Goal: Information Seeking & Learning: Learn about a topic

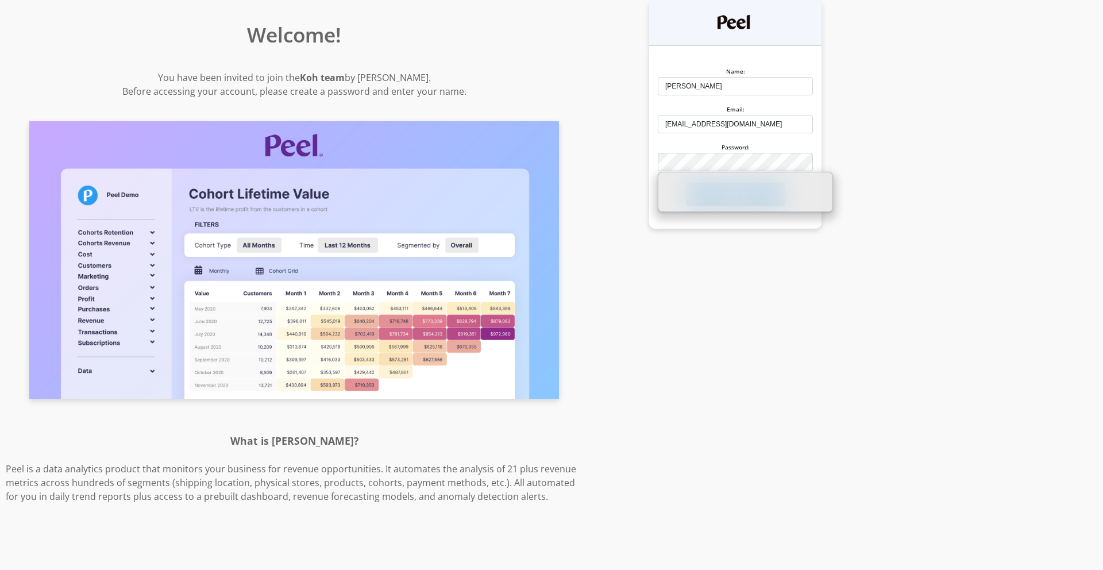
click at [658, 171] on div at bounding box center [658, 171] width 0 height 0
click at [710, 280] on div "Name: Molly Email: mfeeney@koh.com Password: Log in" at bounding box center [735, 285] width 294 height 570
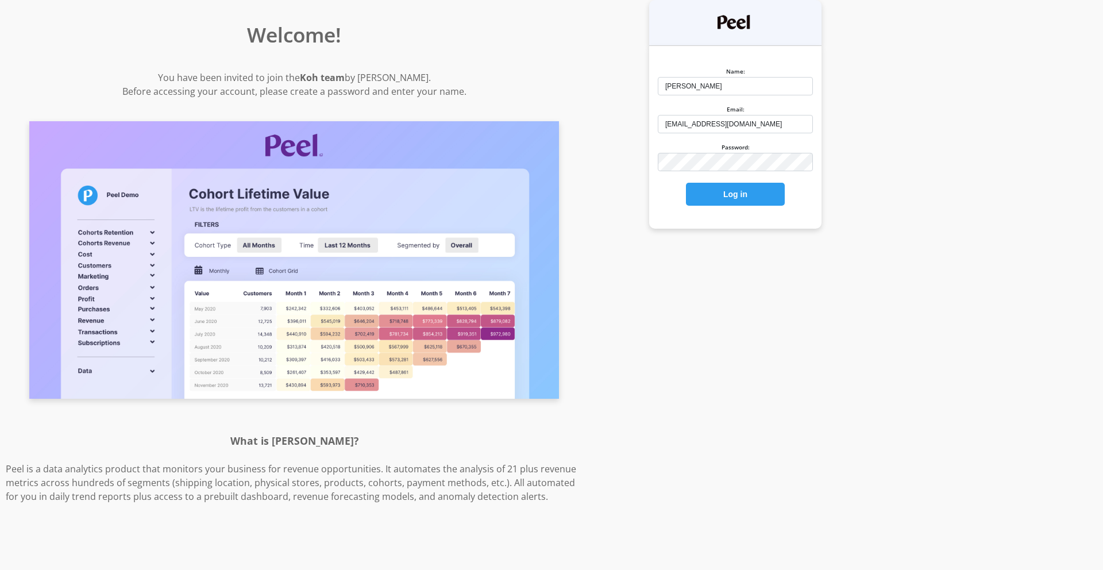
click at [767, 232] on div "Name: Molly Email: mfeeney@koh.com Password: Log in" at bounding box center [735, 285] width 294 height 570
click at [744, 170] on body "Welcome! You have been invited to join the Koh team by Nicole Christopher. Befo…" at bounding box center [551, 285] width 1103 height 570
click at [732, 199] on button "Log in" at bounding box center [735, 194] width 99 height 23
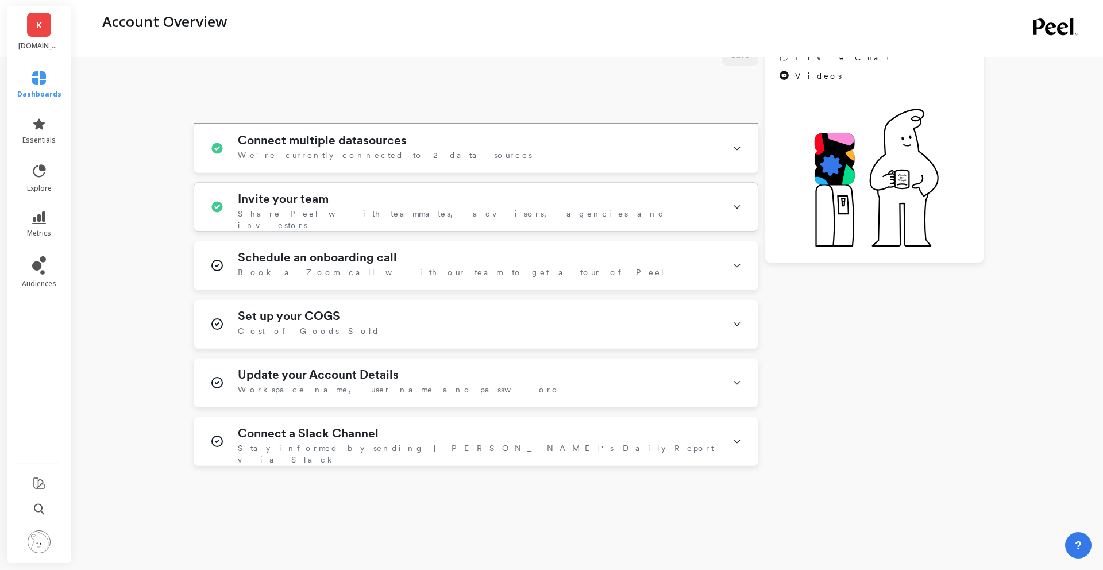
scroll to position [195, 0]
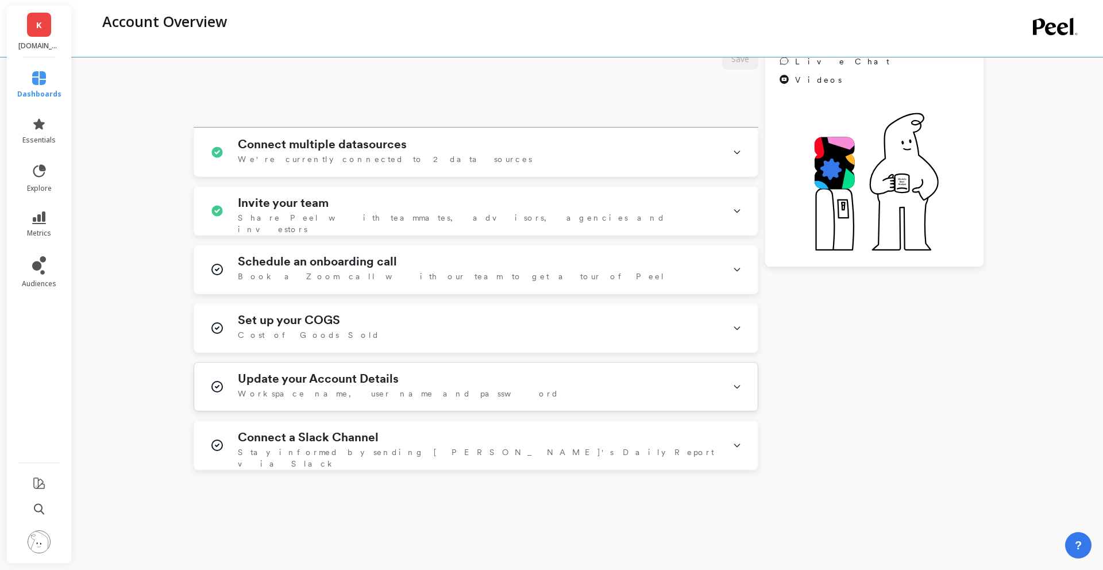
click at [310, 382] on h1 "Update your Account Details" at bounding box center [318, 379] width 161 height 14
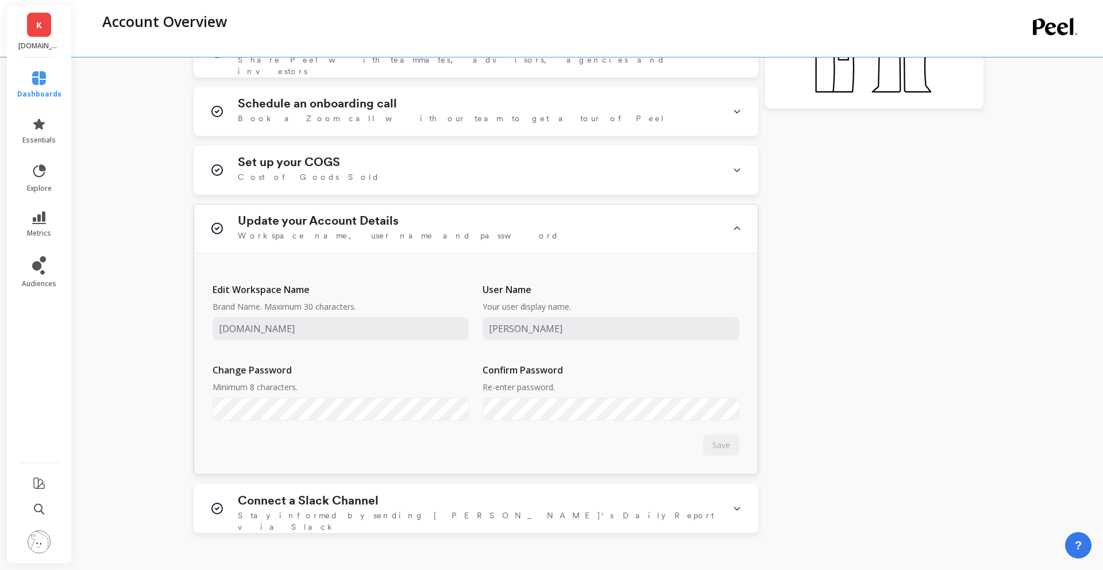
scroll to position [360, 0]
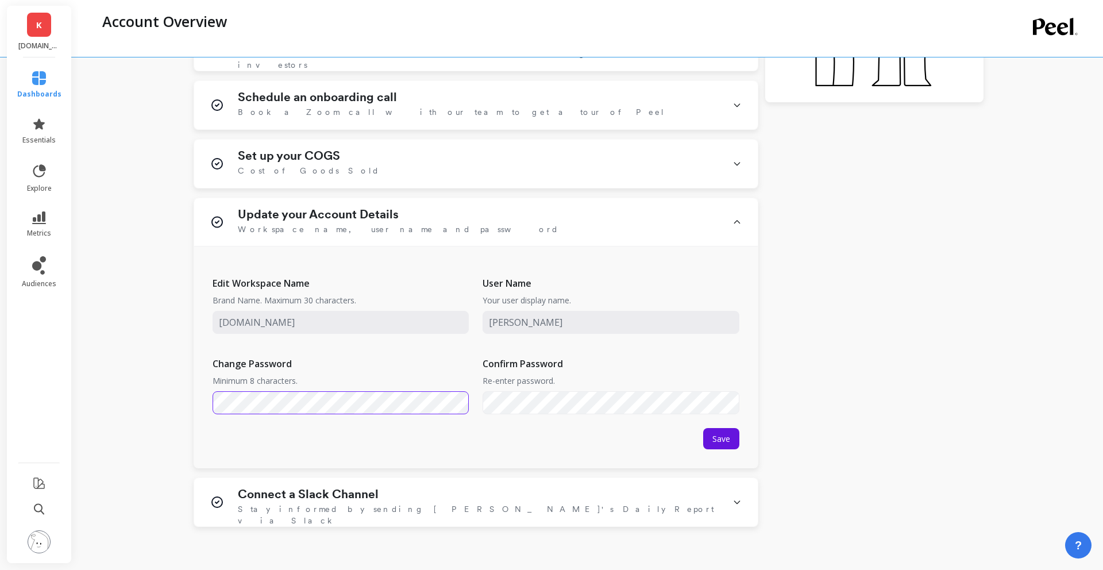
click at [176, 402] on div "Getting Started Everything you need to set up Peel and start monitoring and imp…" at bounding box center [589, 145] width 984 height 992
click at [729, 440] on span "Save" at bounding box center [722, 438] width 18 height 11
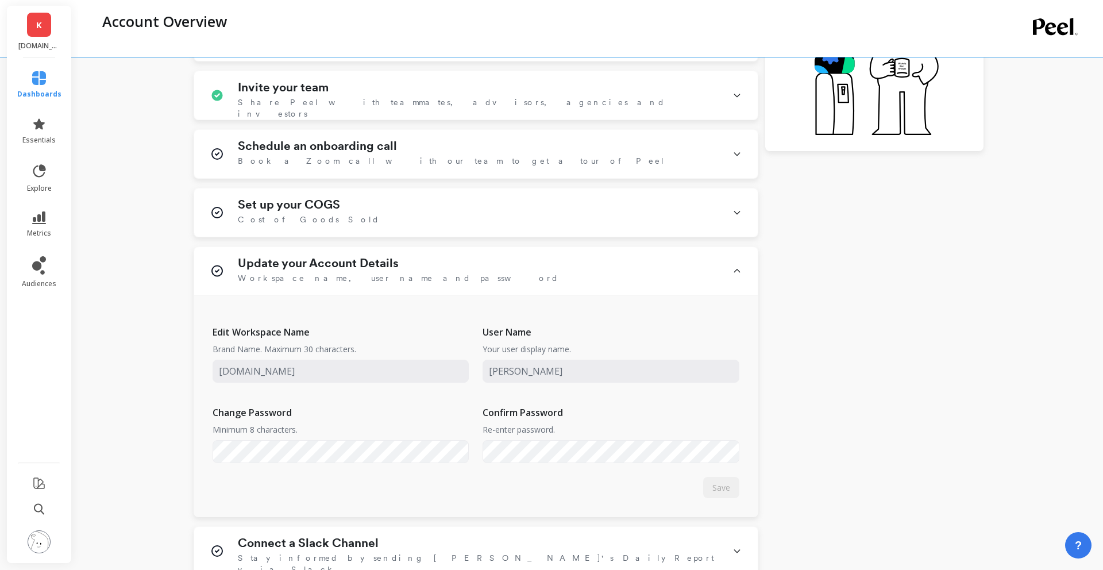
scroll to position [313, 0]
click at [213, 461] on div at bounding box center [213, 461] width 0 height 0
click at [733, 484] on div "Save" at bounding box center [721, 485] width 36 height 21
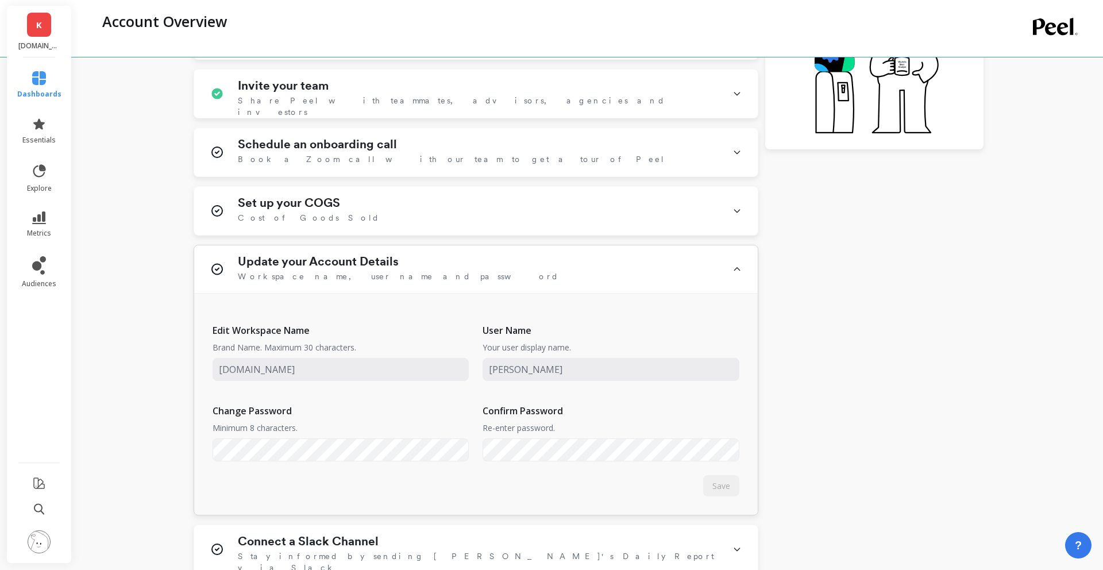
click at [503, 491] on div "Edit Workspace Name Brand Name. Maximum 30 characters. User Name Your user disp…" at bounding box center [476, 404] width 564 height 221
click at [931, 355] on div "User Survey Your data has finished computing and you can start your trial now! …" at bounding box center [589, 193] width 790 height 761
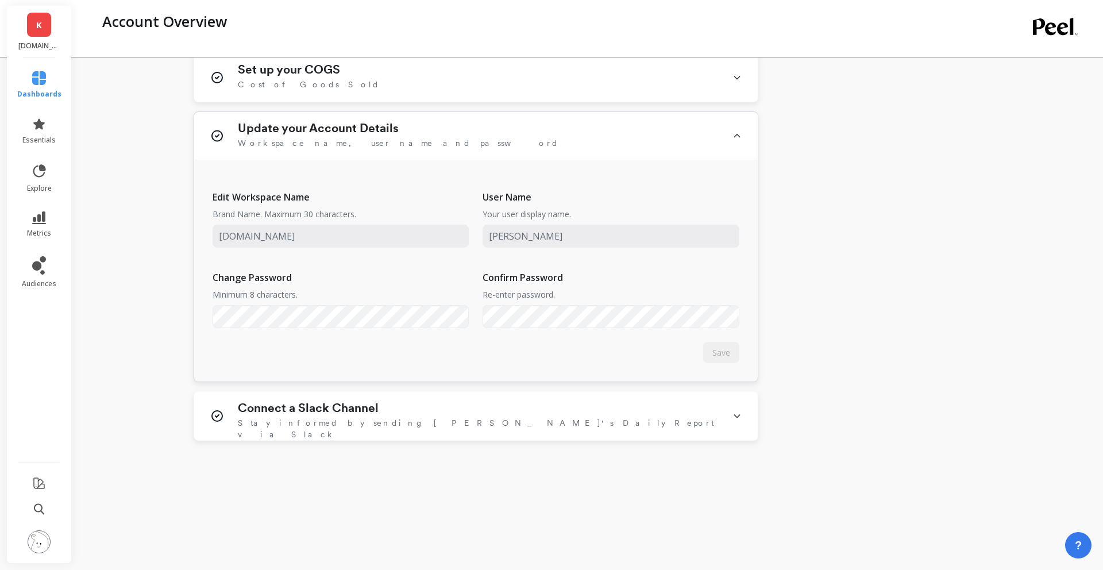
click at [213, 328] on div at bounding box center [213, 328] width 0 height 0
click at [532, 353] on div "Edit Workspace Name Brand Name. Maximum 30 characters. User Name Your user disp…" at bounding box center [476, 270] width 564 height 221
click at [719, 353] on span "Save" at bounding box center [722, 352] width 18 height 11
click at [324, 328] on div "Edit Workspace Name Brand Name. Maximum 30 characters. User Name Your user disp…" at bounding box center [476, 259] width 527 height 161
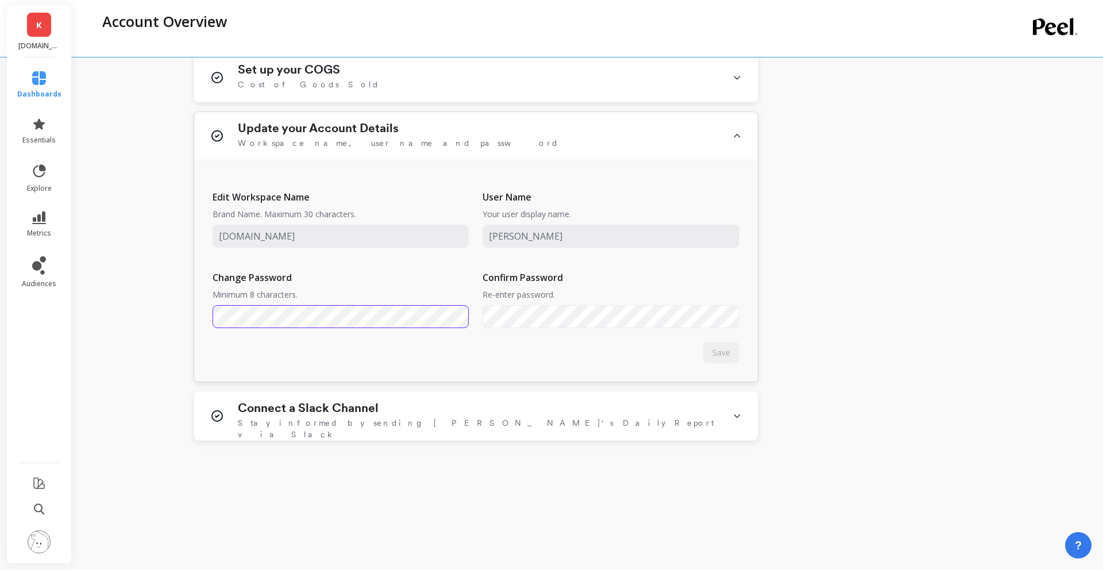
click at [201, 317] on div "Edit Workspace Name Brand Name. Maximum 30 characters. User Name Your user disp…" at bounding box center [476, 270] width 564 height 221
click at [213, 328] on div at bounding box center [213, 328] width 0 height 0
click at [719, 353] on span "Save" at bounding box center [722, 352] width 18 height 11
click at [720, 356] on span "Save" at bounding box center [722, 352] width 18 height 11
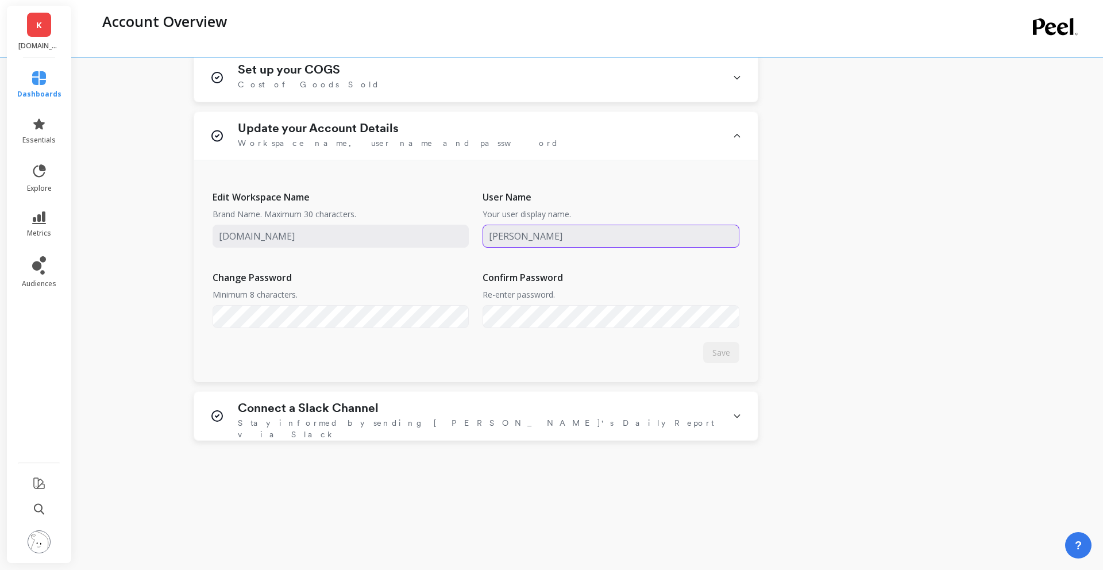
type input "mfeeney@koh.com"
click at [34, 88] on link "dashboards" at bounding box center [39, 85] width 44 height 28
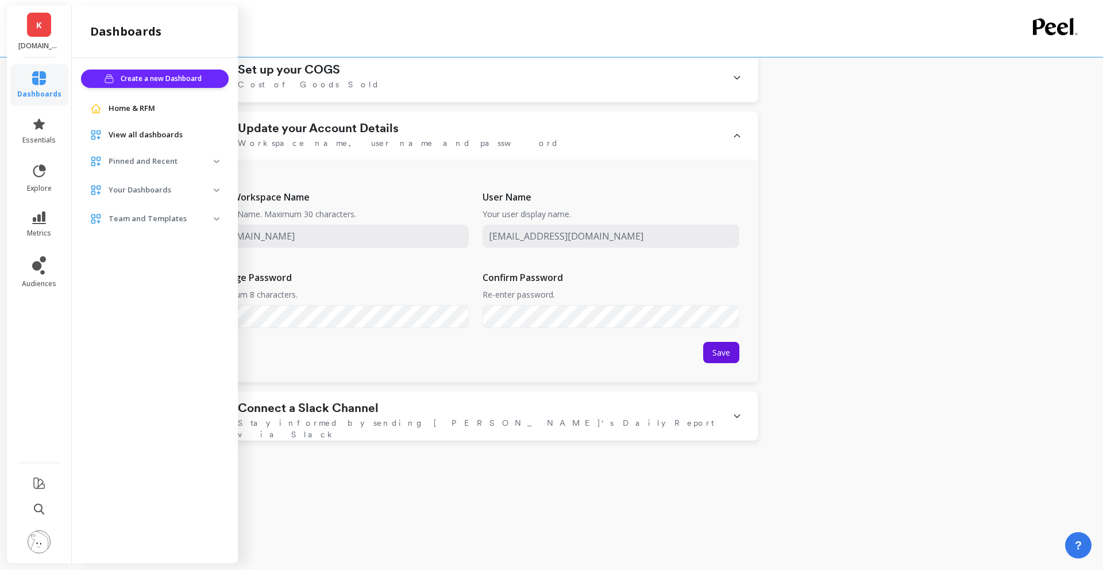
click at [149, 104] on span "Home & RFM" at bounding box center [132, 108] width 47 height 11
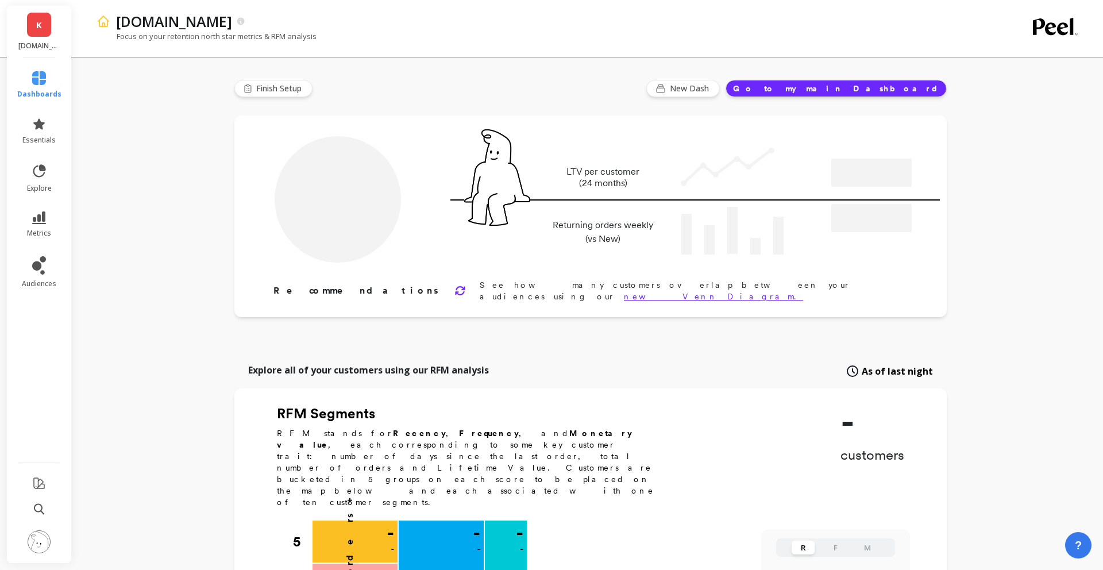
type input "Champions"
type input "60985"
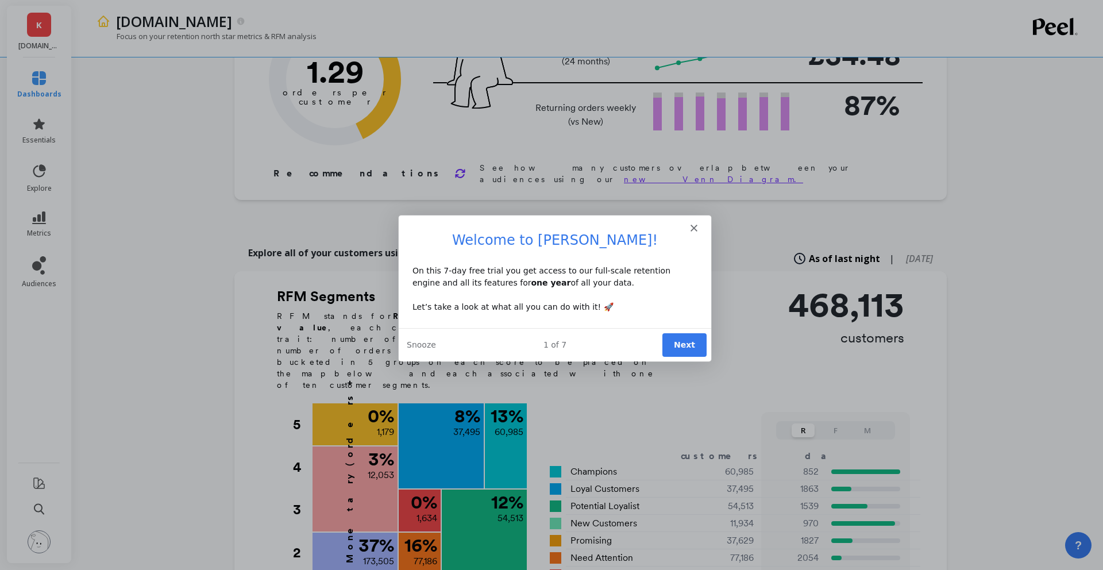
scroll to position [118, 0]
click at [681, 341] on button "Next" at bounding box center [684, 345] width 44 height 24
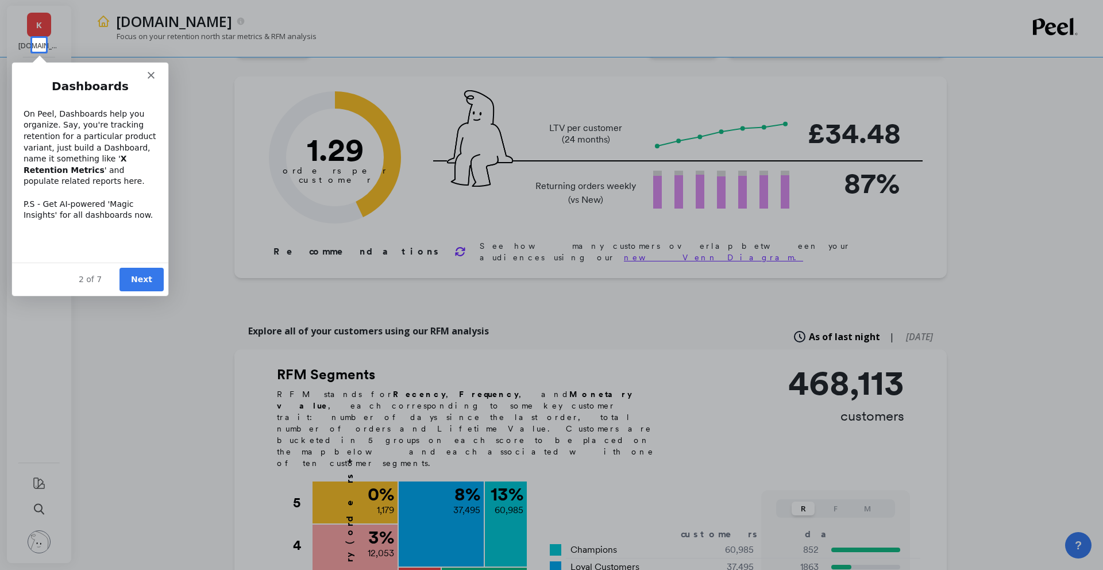
scroll to position [0, 0]
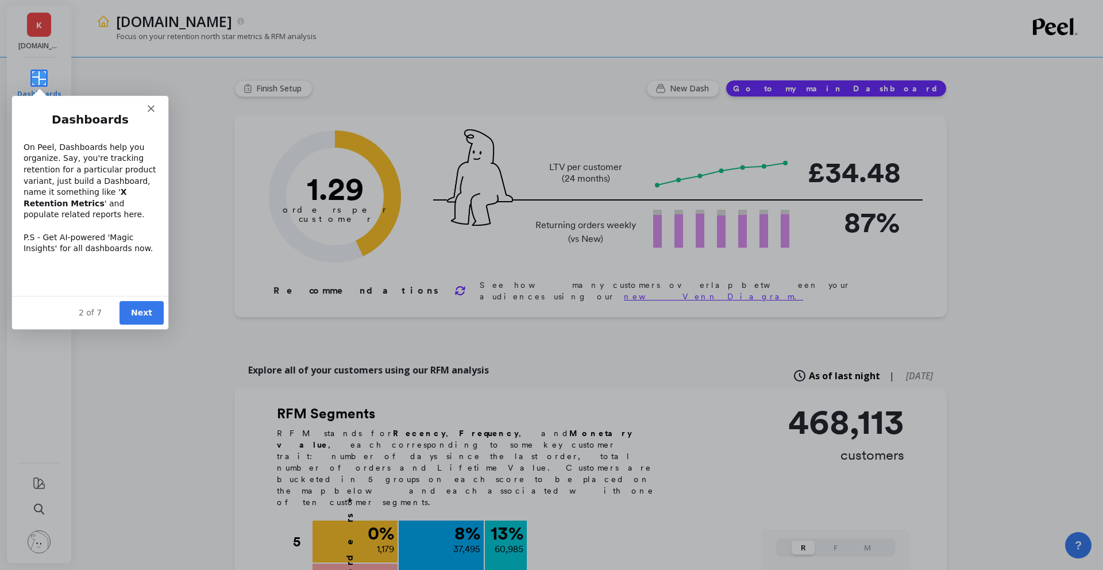
click at [149, 108] on polygon "Close" at bounding box center [150, 108] width 7 height 7
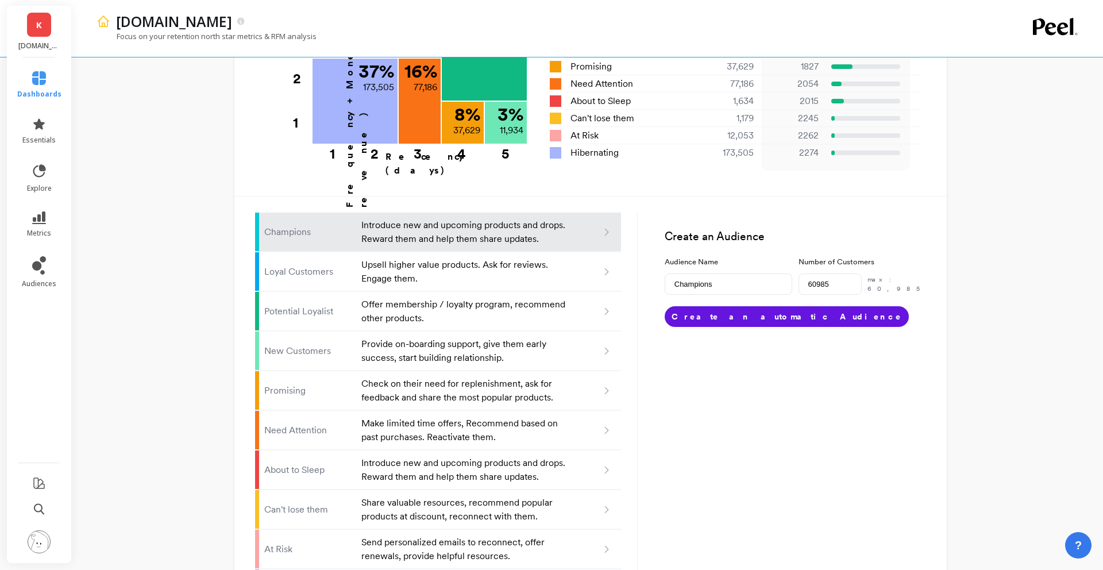
scroll to position [626, 0]
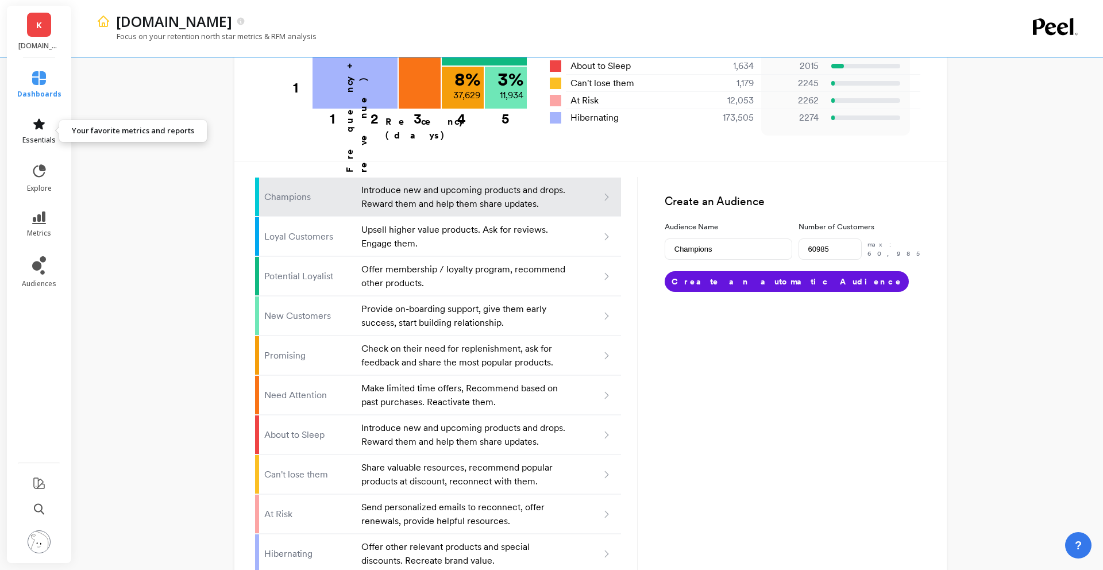
click at [37, 141] on span "essentials" at bounding box center [38, 140] width 33 height 9
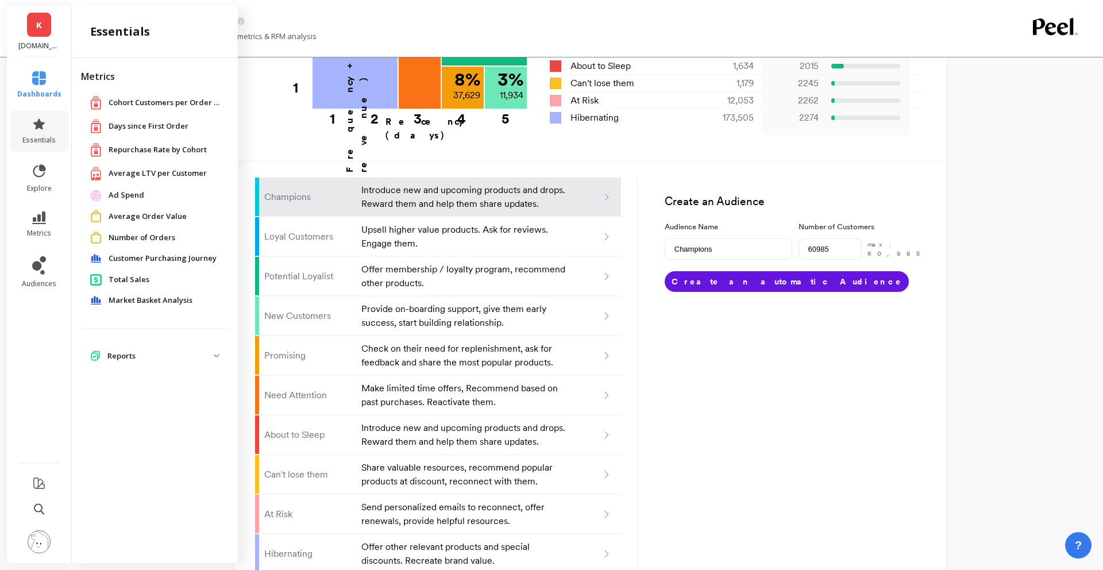
click at [151, 121] on span "Days since First Order" at bounding box center [149, 126] width 80 height 11
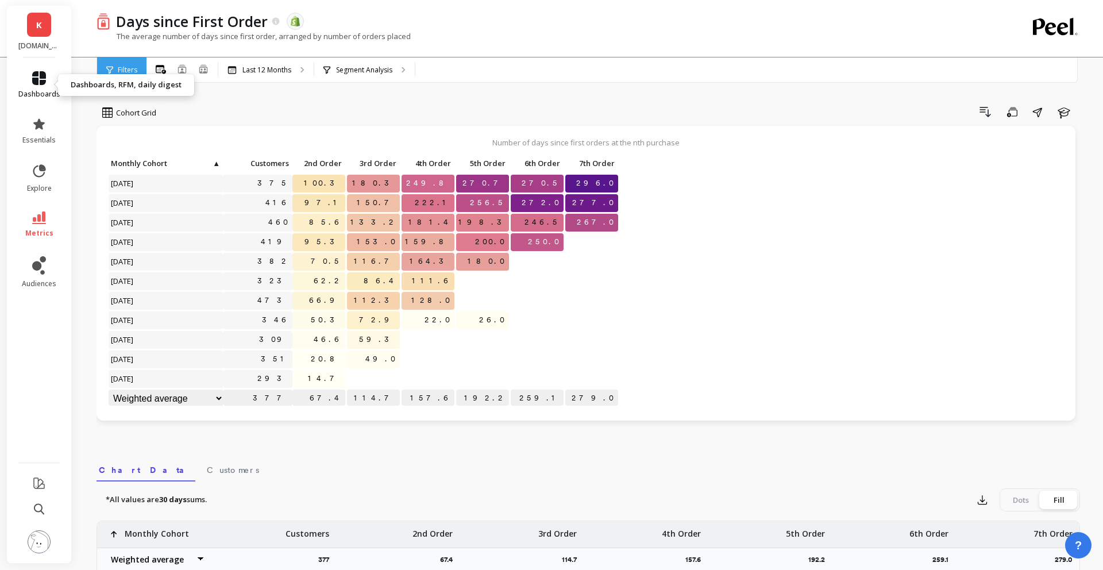
click at [28, 76] on link "dashboards" at bounding box center [39, 85] width 42 height 28
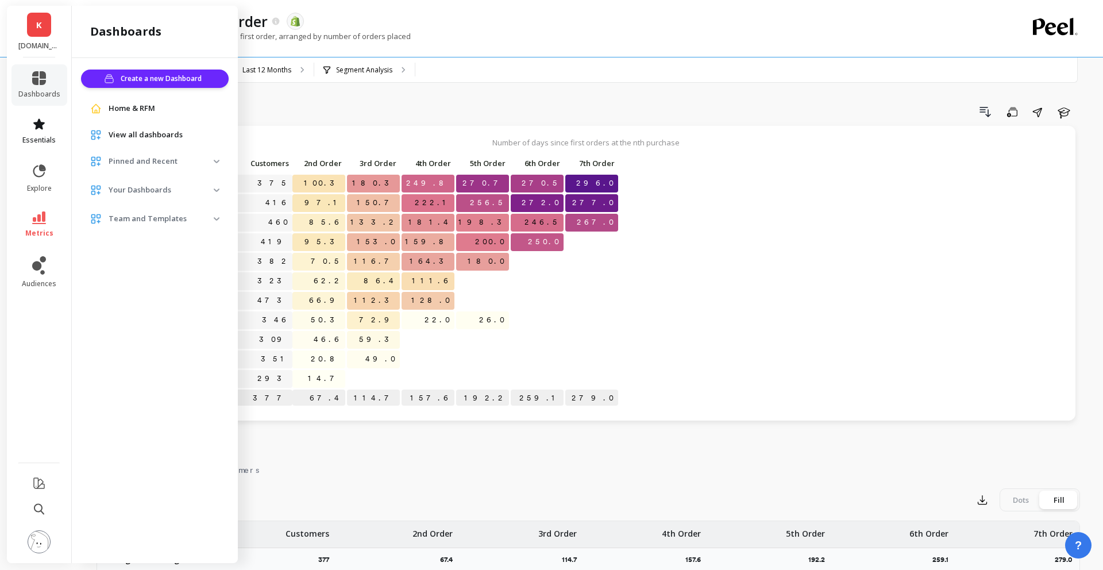
click at [46, 120] on link "essentials" at bounding box center [39, 131] width 42 height 28
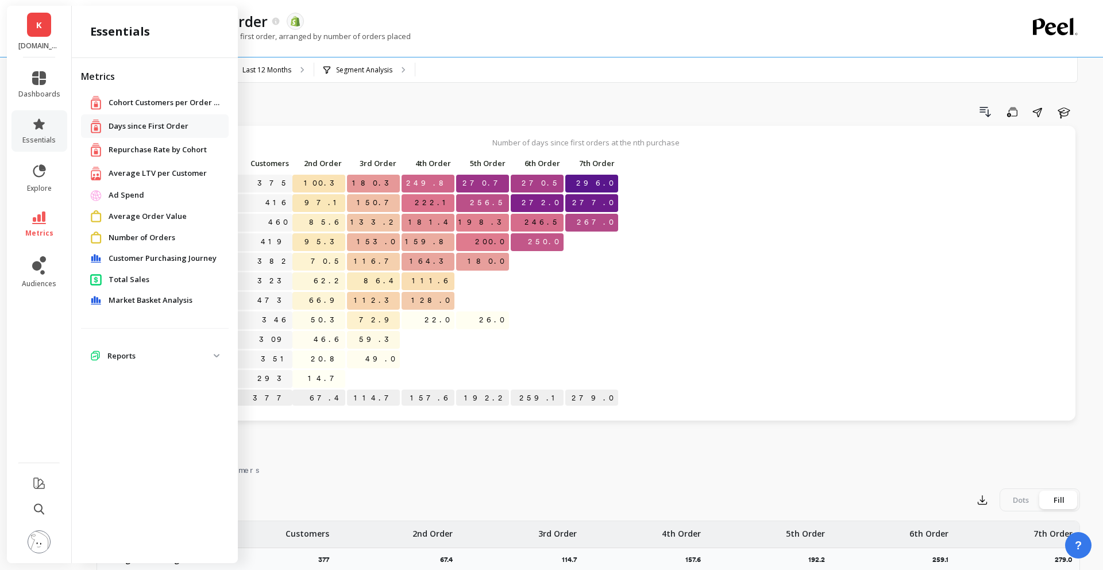
click at [179, 150] on span "Repurchase Rate by Cohort" at bounding box center [158, 149] width 98 height 11
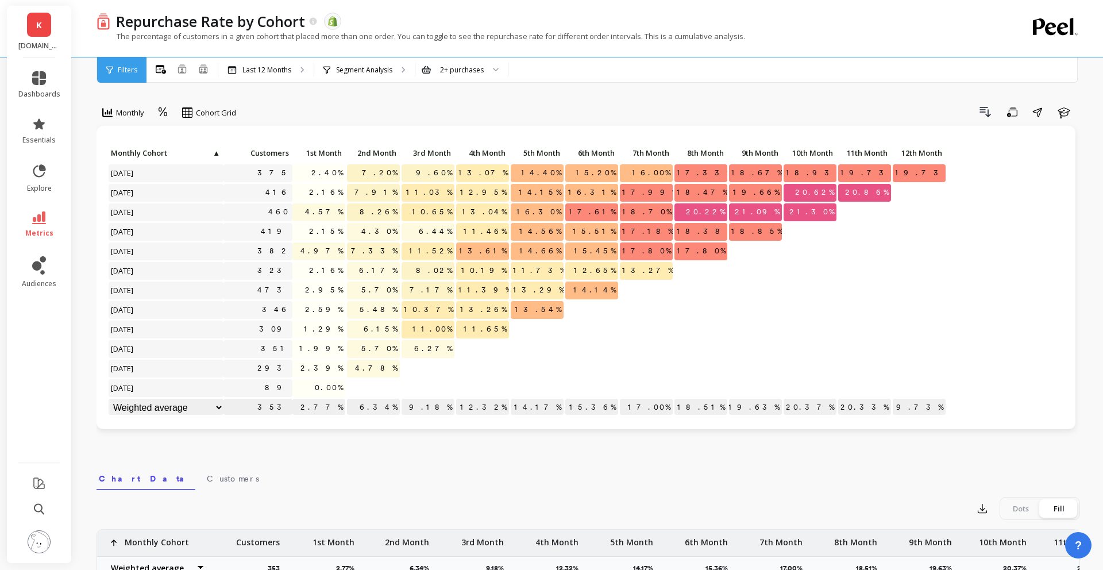
scroll to position [1, 0]
click at [34, 80] on icon at bounding box center [39, 78] width 14 height 14
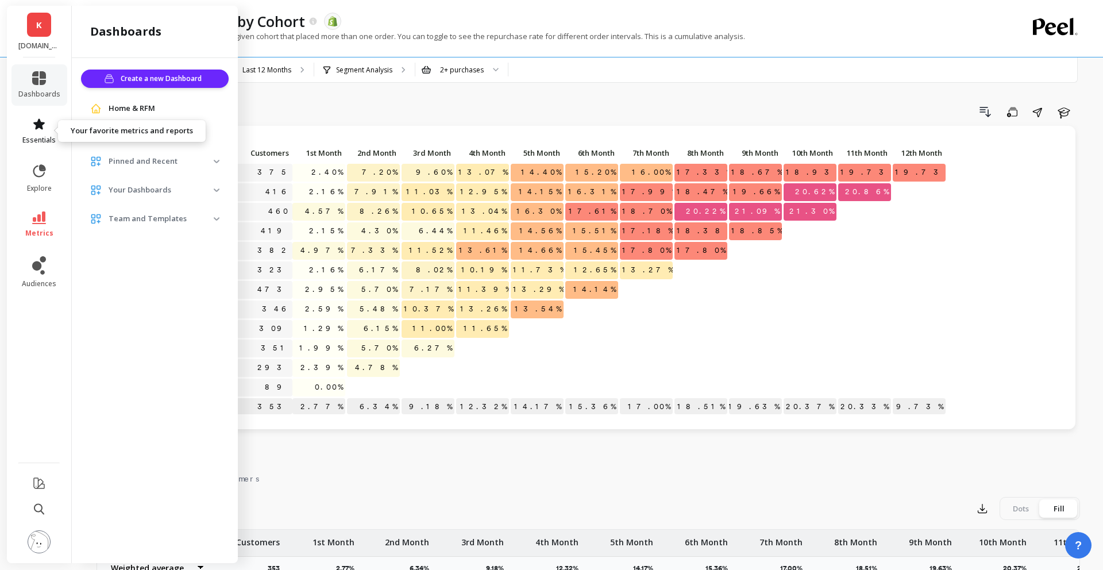
click at [39, 131] on link "essentials" at bounding box center [39, 131] width 42 height 28
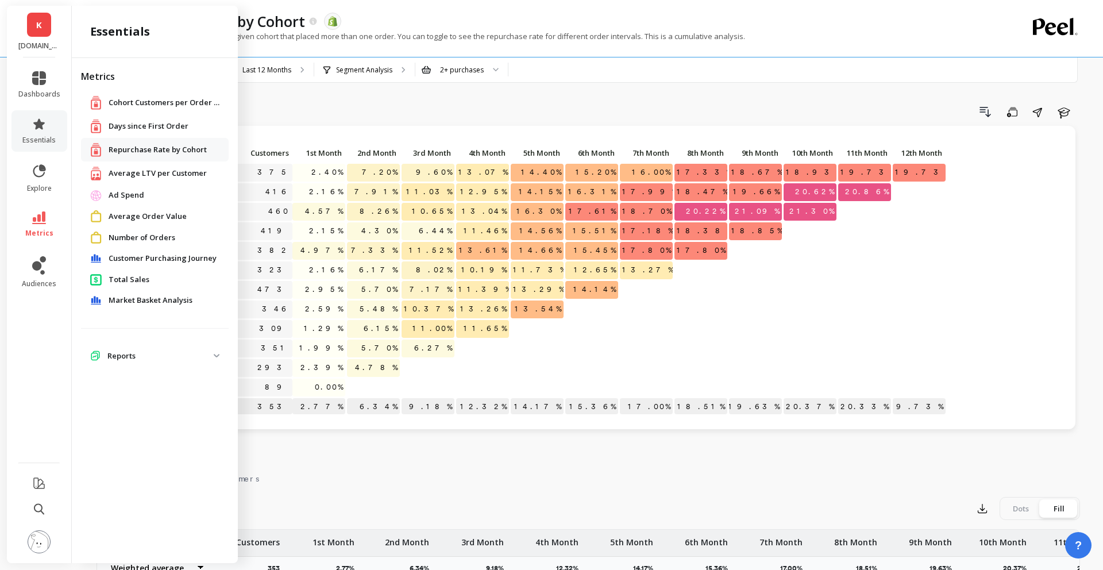
click at [167, 123] on span "Days since First Order" at bounding box center [149, 126] width 80 height 11
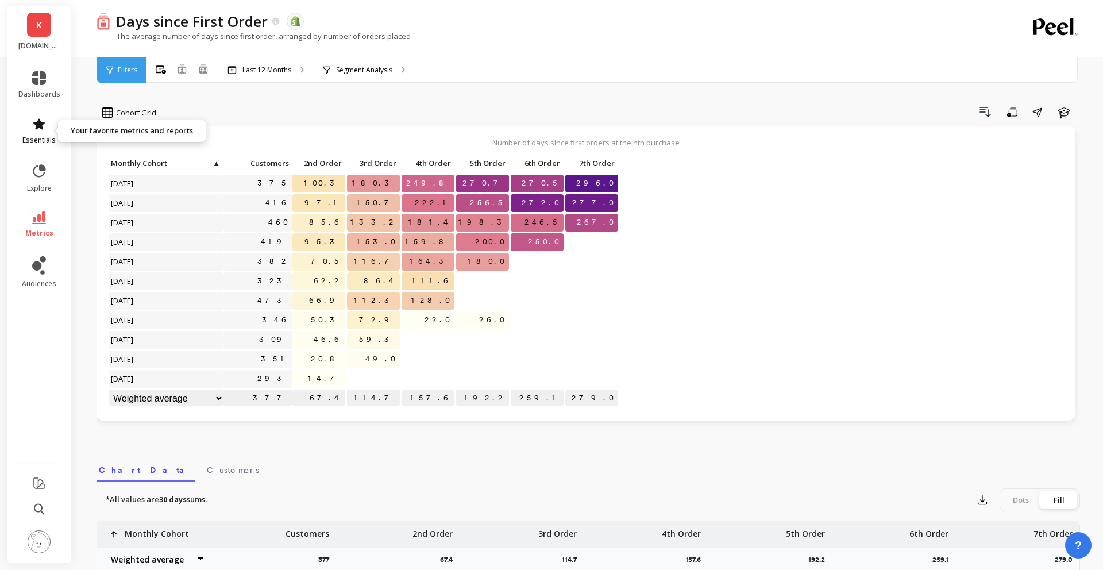
click at [38, 128] on icon at bounding box center [39, 124] width 14 height 14
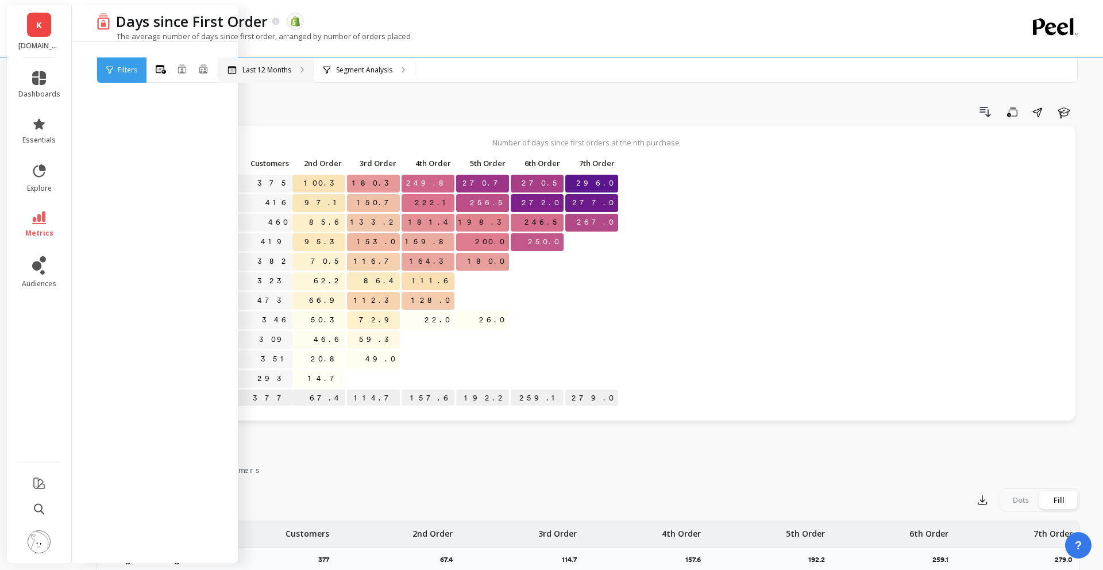
click at [296, 69] on div "Last 12 Months" at bounding box center [265, 69] width 95 height 25
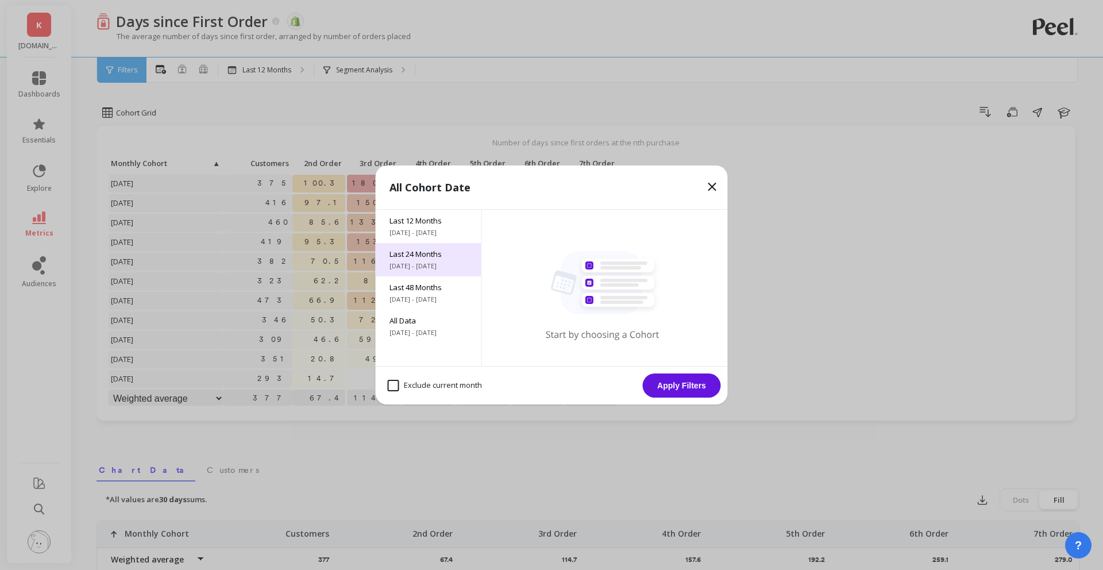
click at [408, 260] on div "Last 24 Months [DATE] - [DATE]" at bounding box center [429, 259] width 106 height 33
click at [683, 378] on button "Apply Filters" at bounding box center [682, 385] width 78 height 24
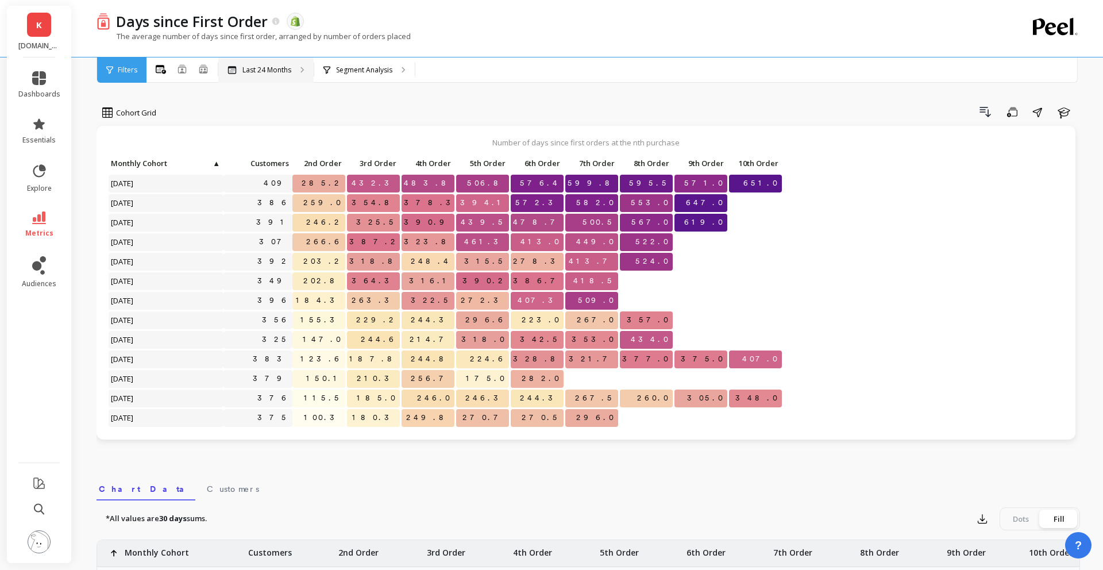
click at [275, 68] on p "Last 24 Months" at bounding box center [266, 70] width 49 height 9
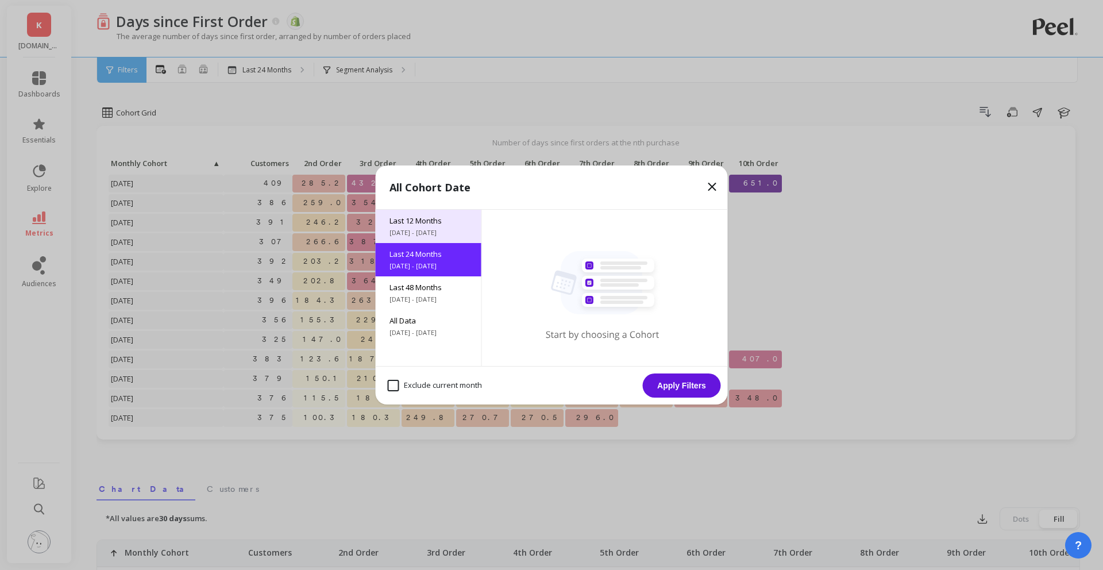
click at [406, 225] on span "Last 12 Months" at bounding box center [429, 220] width 78 height 10
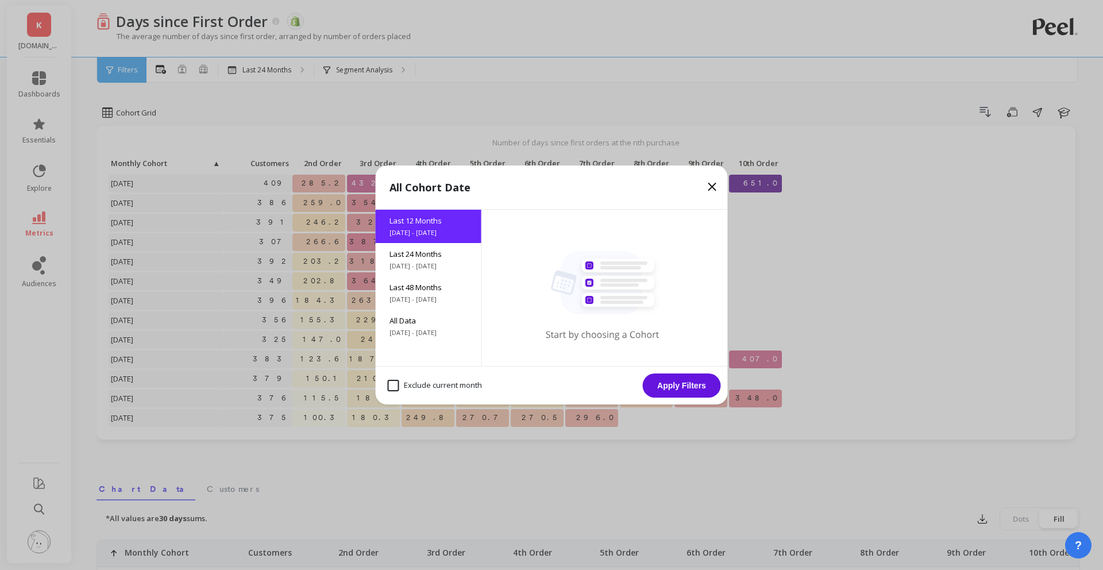
click at [667, 382] on button "Apply Filters" at bounding box center [682, 385] width 78 height 24
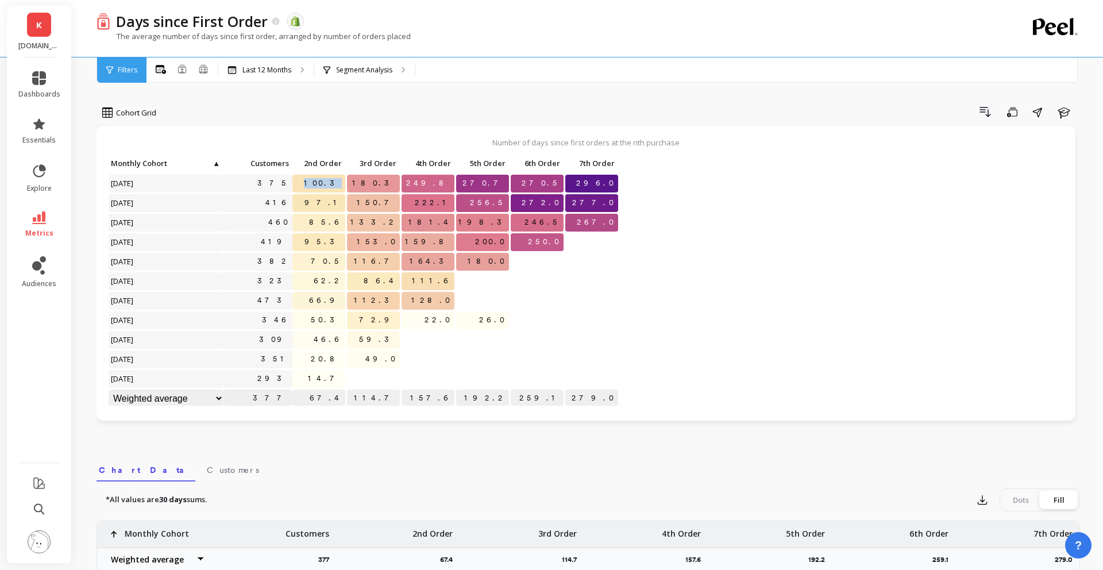
drag, startPoint x: 324, startPoint y: 182, endPoint x: 342, endPoint y: 182, distance: 18.4
click at [342, 182] on span "100.3" at bounding box center [324, 183] width 44 height 17
